Goal: Use online tool/utility: Utilize a website feature to perform a specific function

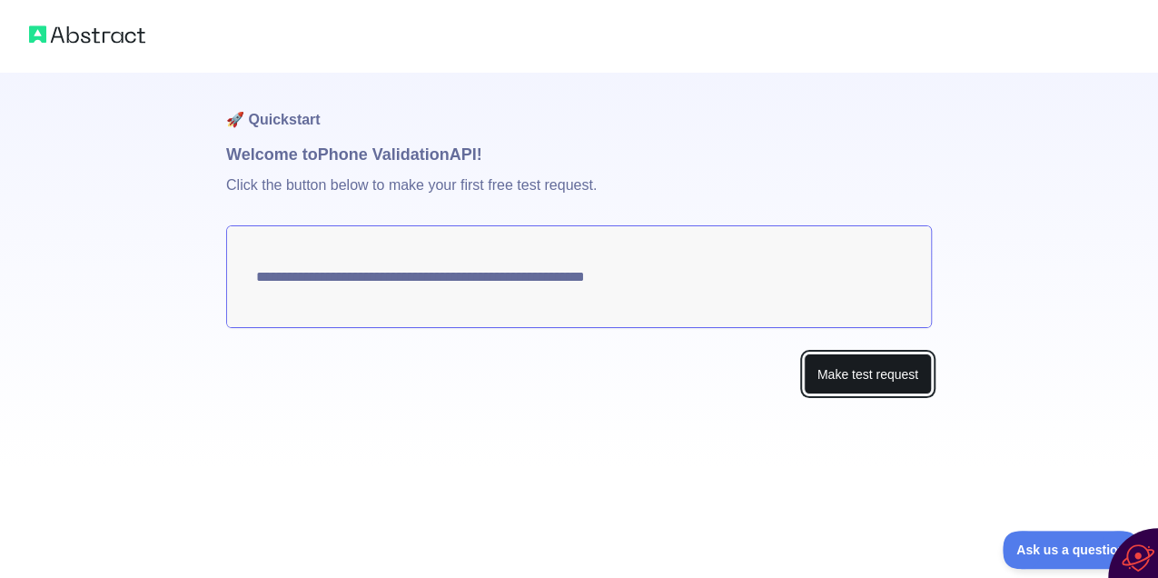
click at [848, 376] on button "Make test request" at bounding box center [868, 373] width 128 height 41
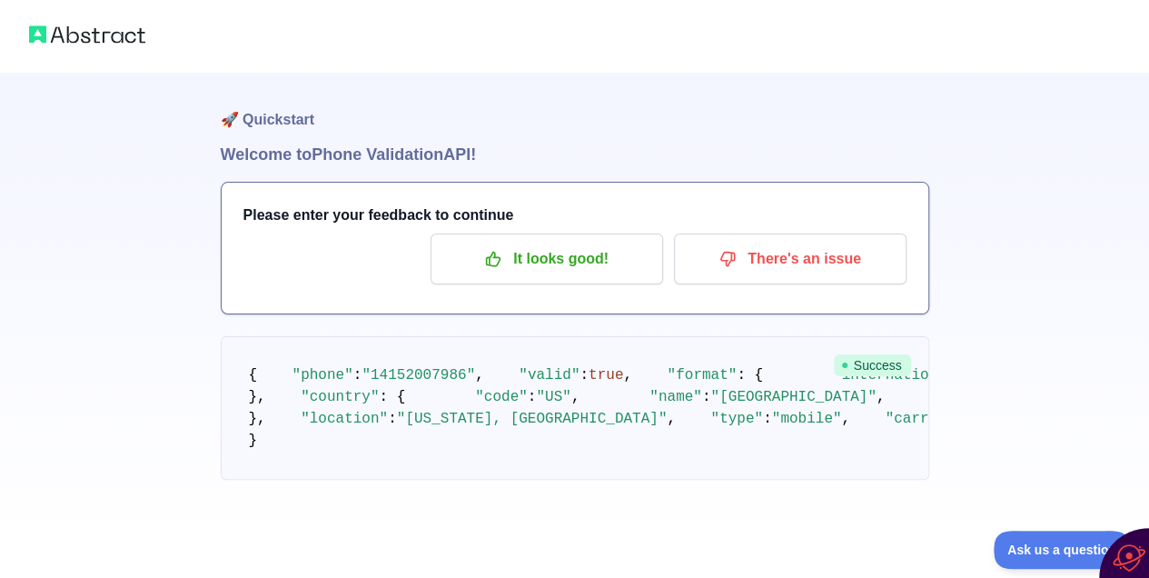
click at [91, 37] on img at bounding box center [87, 34] width 116 height 25
click at [32, 35] on img at bounding box center [87, 34] width 116 height 25
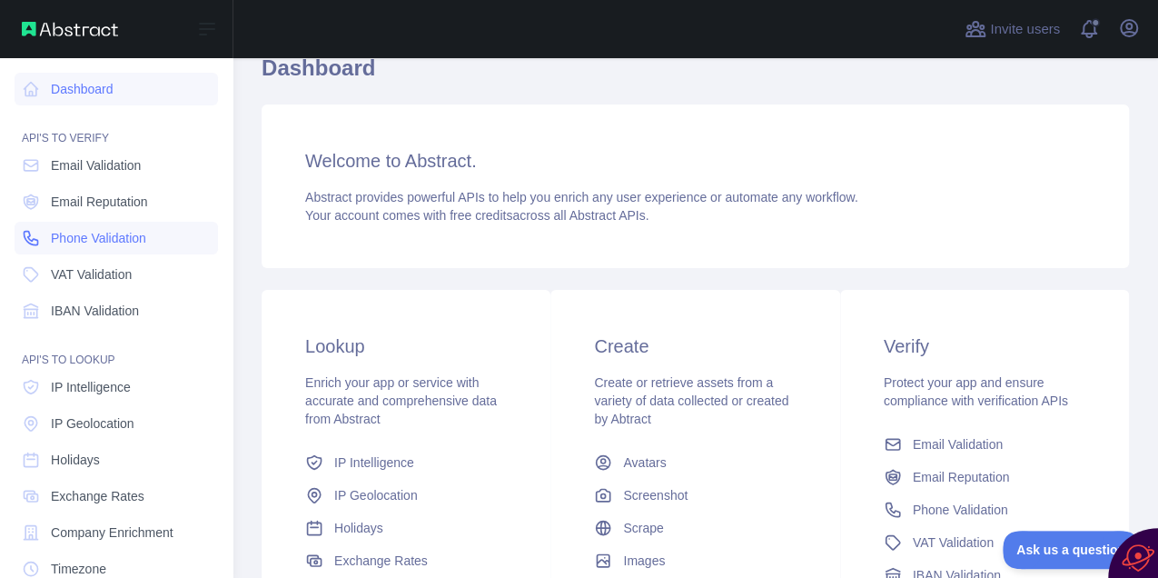
click at [82, 238] on span "Phone Validation" at bounding box center [98, 238] width 95 height 18
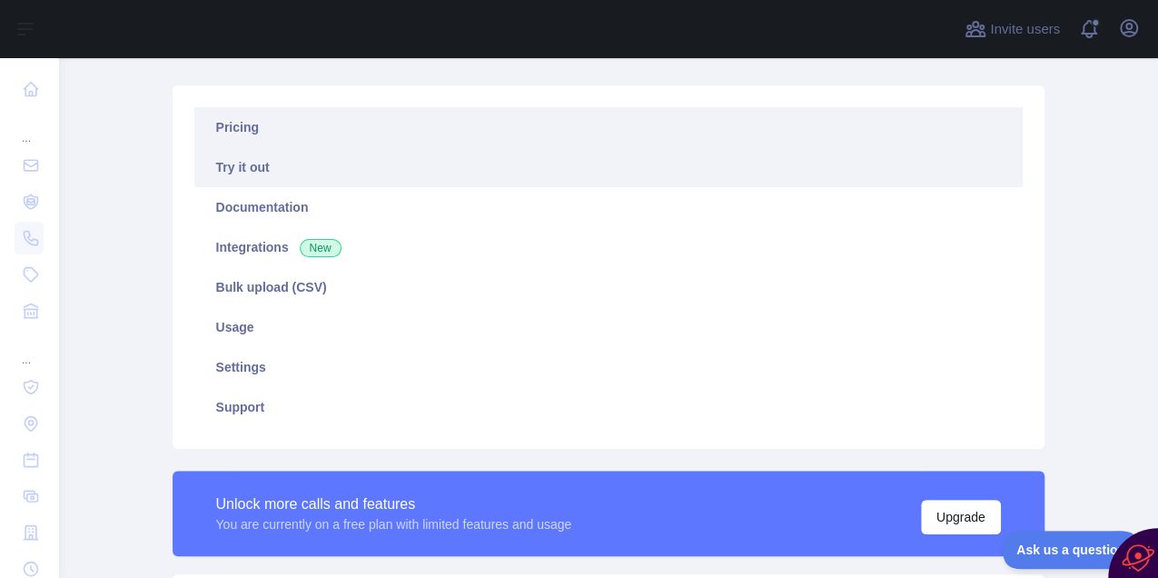
scroll to position [121, 0]
